Goal: Book appointment/travel/reservation

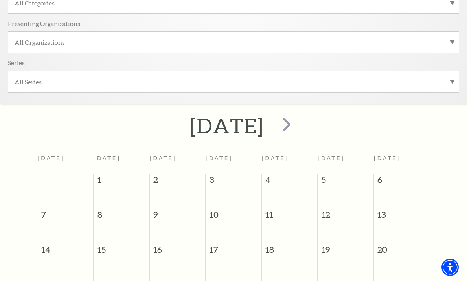
scroll to position [136, 0]
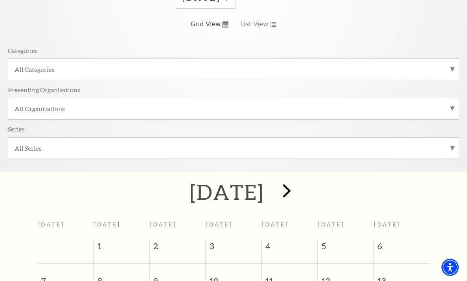
click at [298, 187] on span "next" at bounding box center [286, 191] width 22 height 22
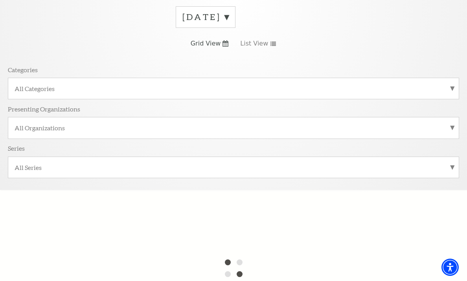
scroll to position [119, 0]
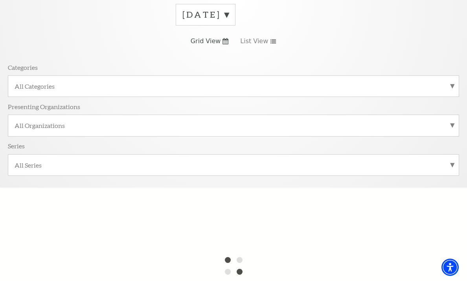
click at [229, 13] on label "[DATE]" at bounding box center [205, 15] width 46 height 12
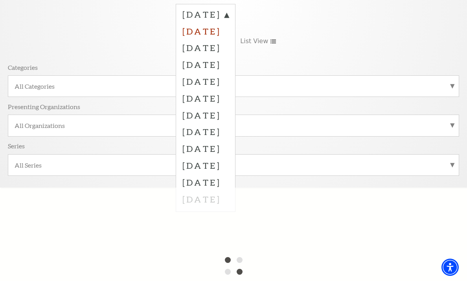
click at [229, 29] on label "[DATE]" at bounding box center [205, 31] width 46 height 17
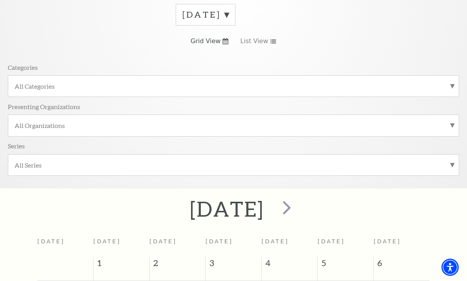
click at [229, 15] on label "[DATE]" at bounding box center [205, 15] width 46 height 12
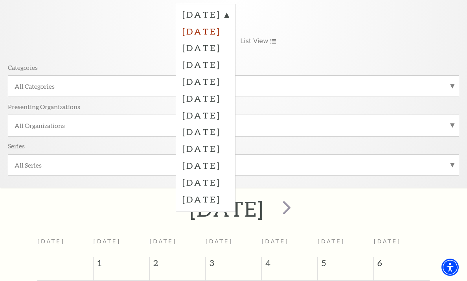
click at [229, 30] on label "[DATE]" at bounding box center [205, 31] width 46 height 17
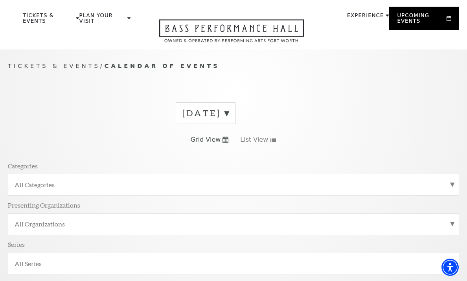
scroll to position [20, 0]
click at [229, 114] on label "[DATE]" at bounding box center [205, 114] width 46 height 12
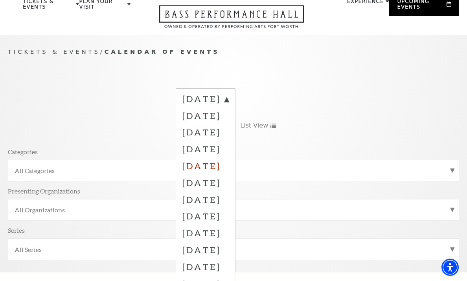
scroll to position [35, 0]
click at [229, 115] on label "October 2025" at bounding box center [205, 115] width 46 height 17
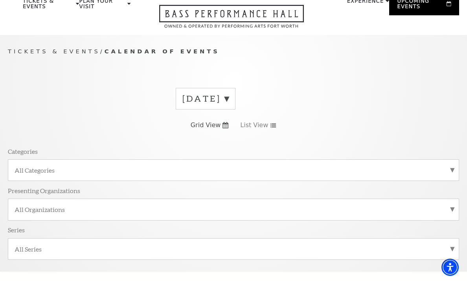
click at [235, 100] on div "[DATE]" at bounding box center [206, 99] width 60 height 22
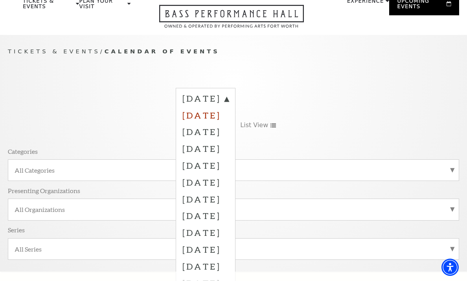
click at [229, 114] on label "October 2025" at bounding box center [205, 115] width 46 height 17
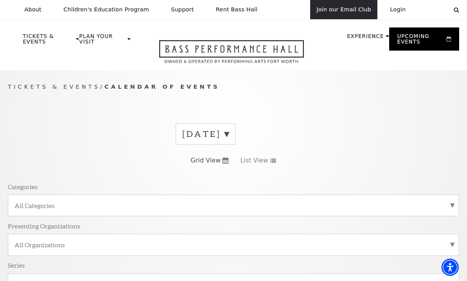
scroll to position [0, 0]
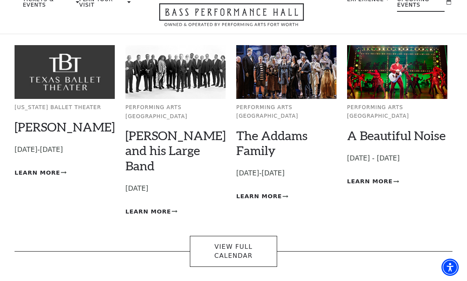
scroll to position [26, 0]
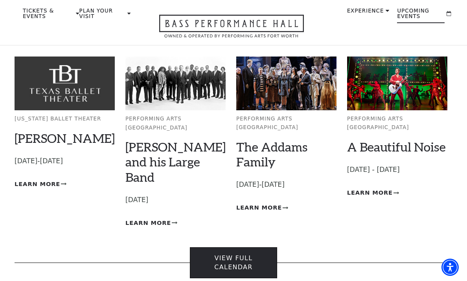
click at [230, 248] on link "View Full Calendar" at bounding box center [234, 263] width 88 height 31
